Goal: Task Accomplishment & Management: Manage account settings

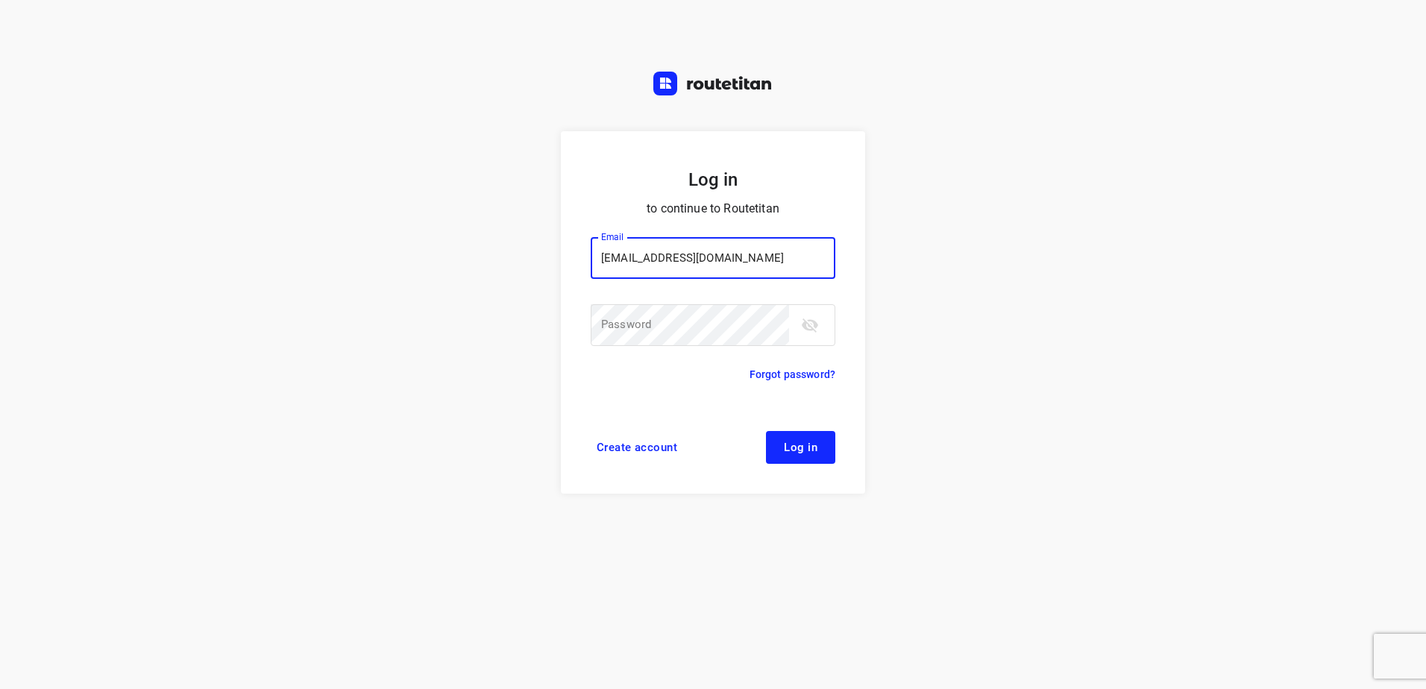
type input "[EMAIL_ADDRESS][DOMAIN_NAME]"
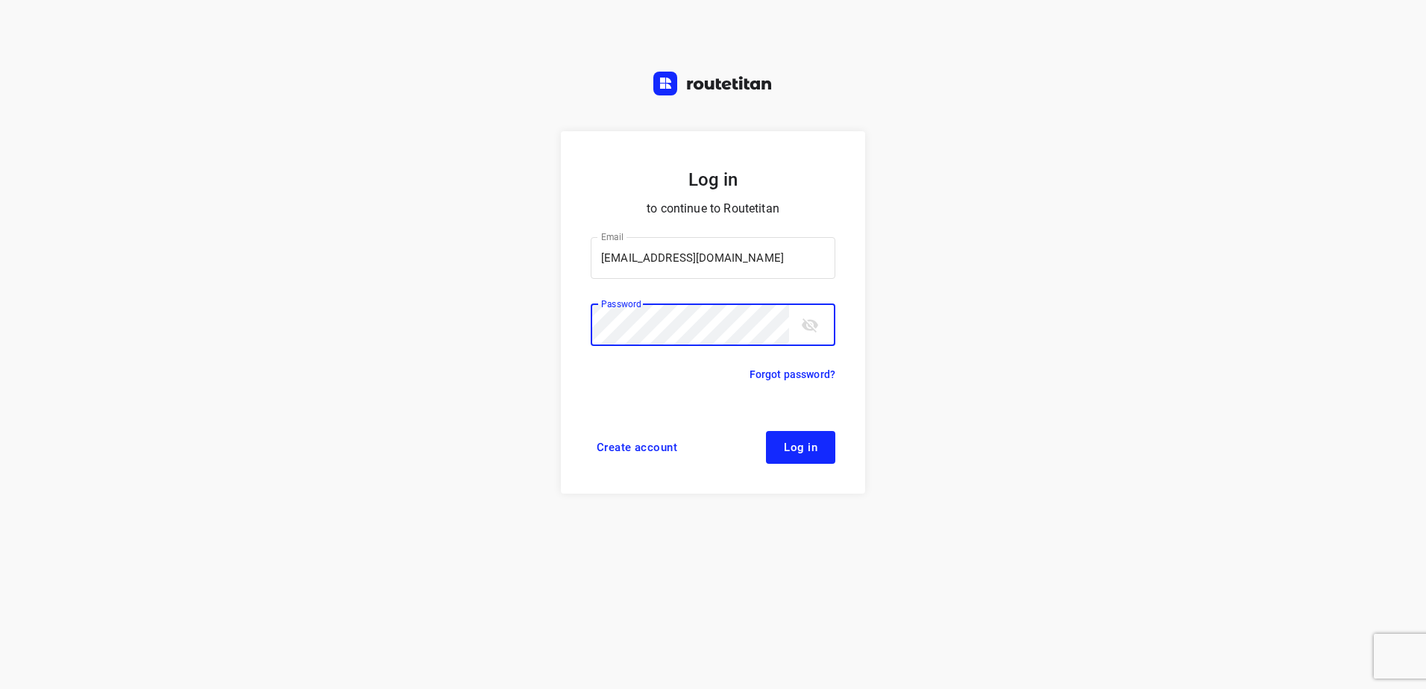
click at [766, 431] on button "Log in" at bounding box center [800, 447] width 69 height 33
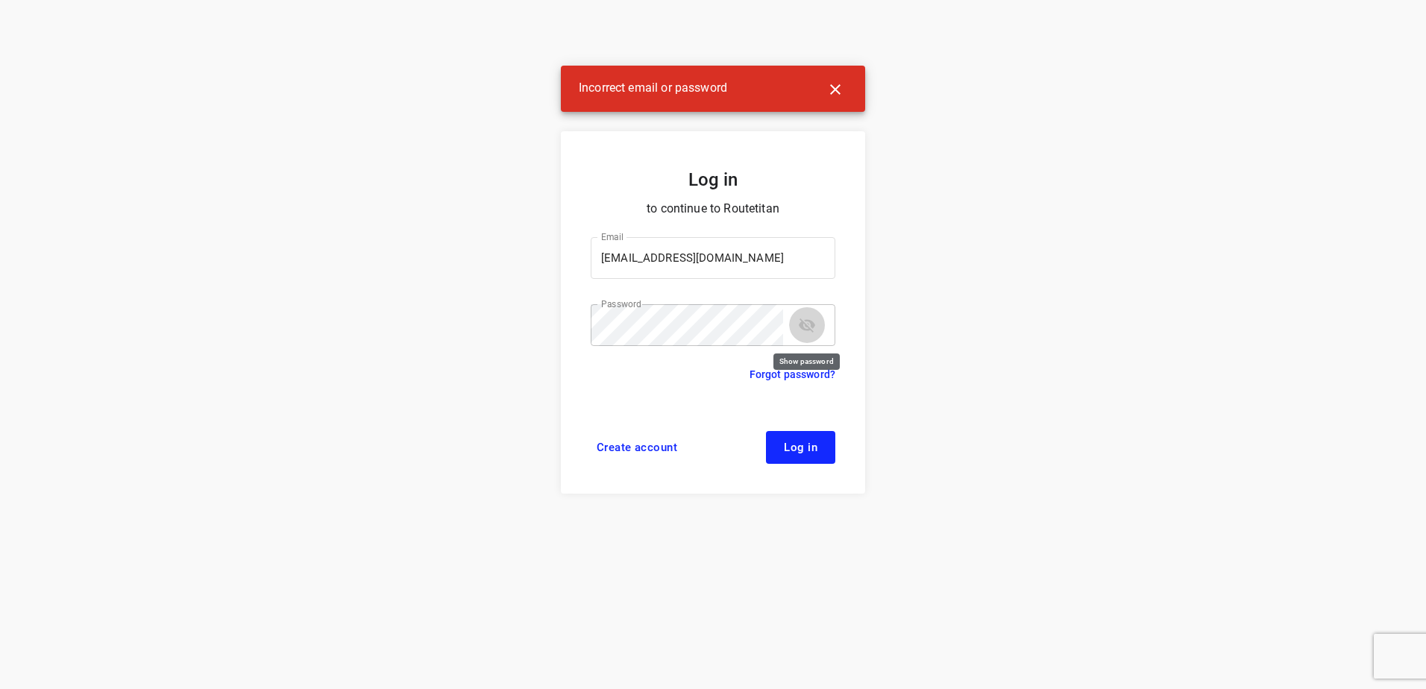
click at [797, 315] on button "toggle password visibility" at bounding box center [807, 325] width 36 height 36
click at [506, 334] on div "Log in to continue to Routetitan Email [EMAIL_ADDRESS][DOMAIN_NAME] Email ​ Pas…" at bounding box center [713, 344] width 1426 height 689
click at [766, 431] on button "Log in" at bounding box center [800, 447] width 69 height 33
